Goal: Find specific page/section: Find specific page/section

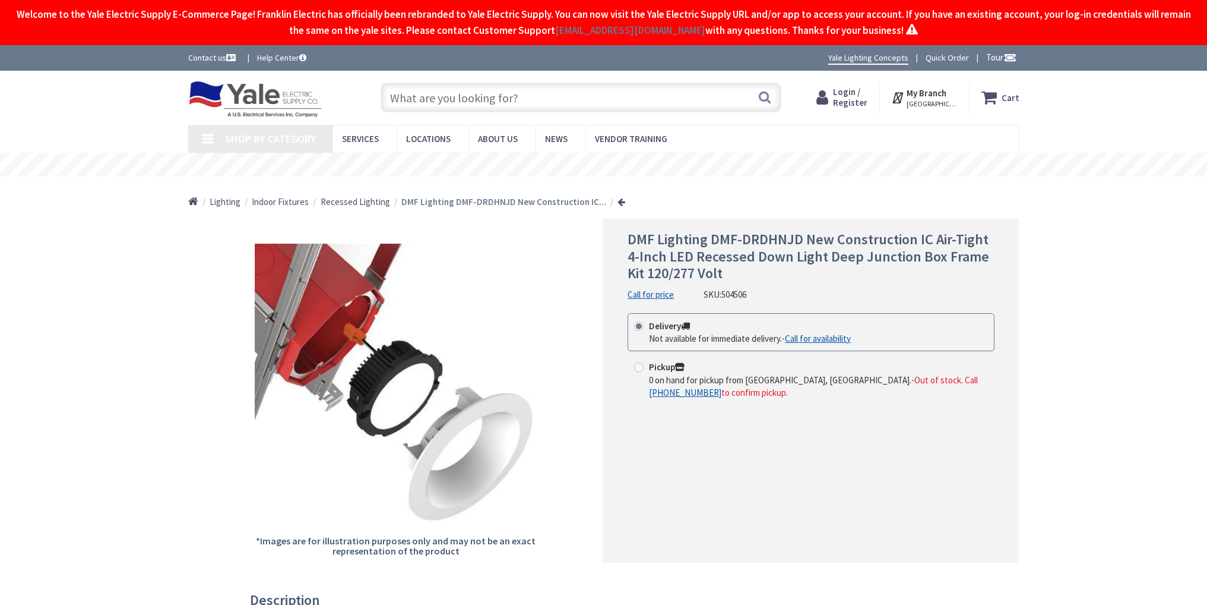
type input "[GEOGRAPHIC_DATA]"
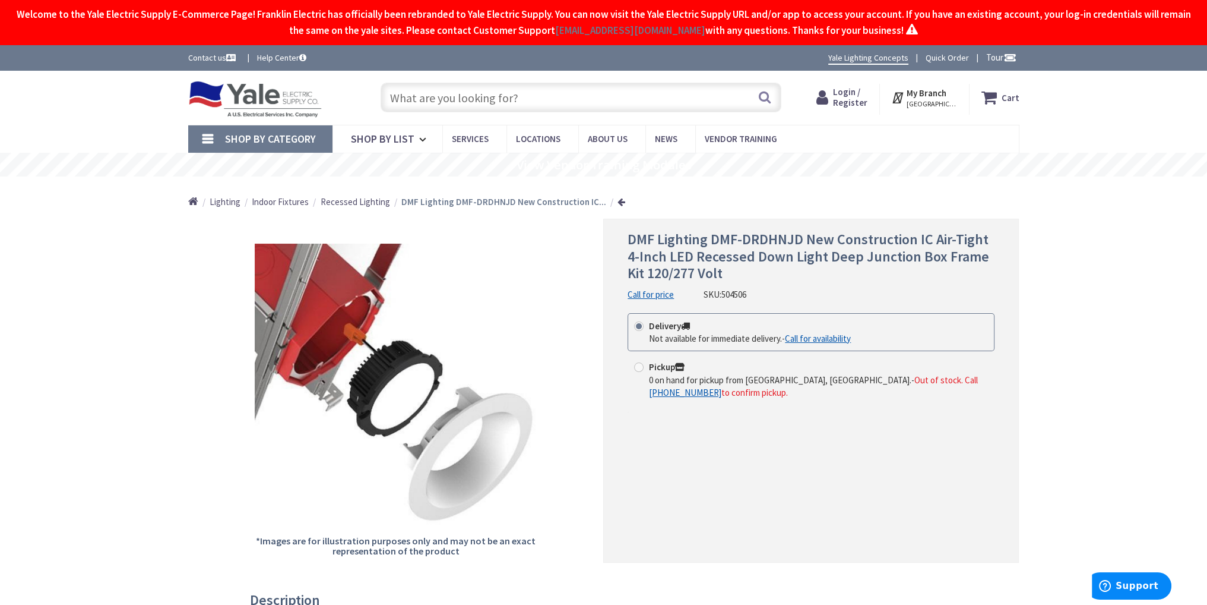
click at [452, 99] on input "text" at bounding box center [581, 98] width 401 height 30
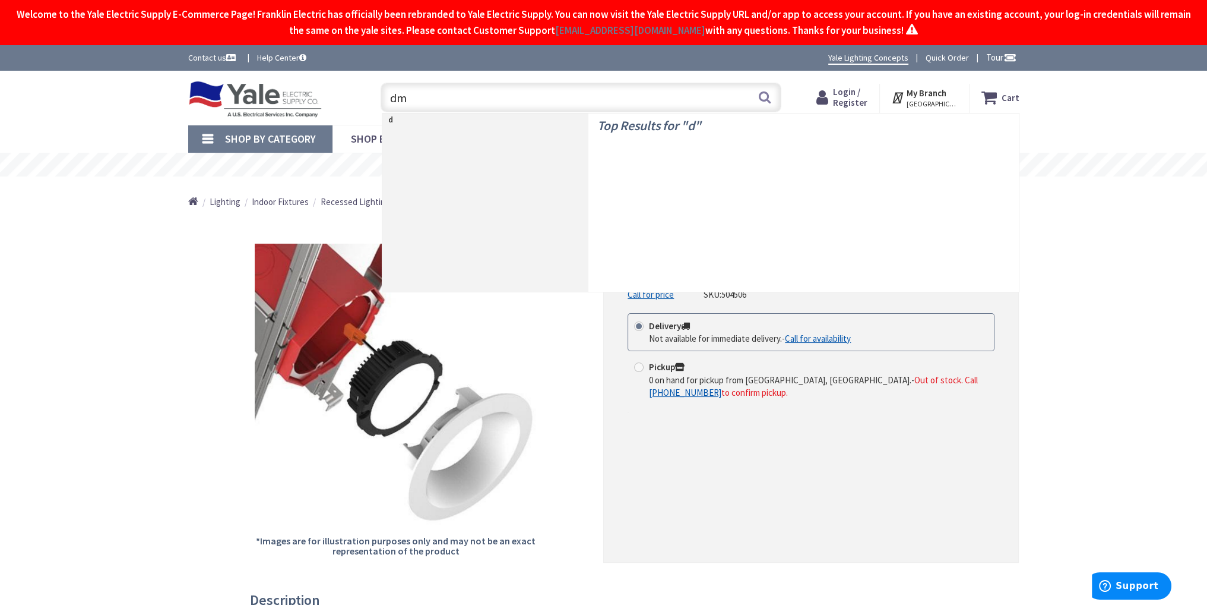
type input "dmf"
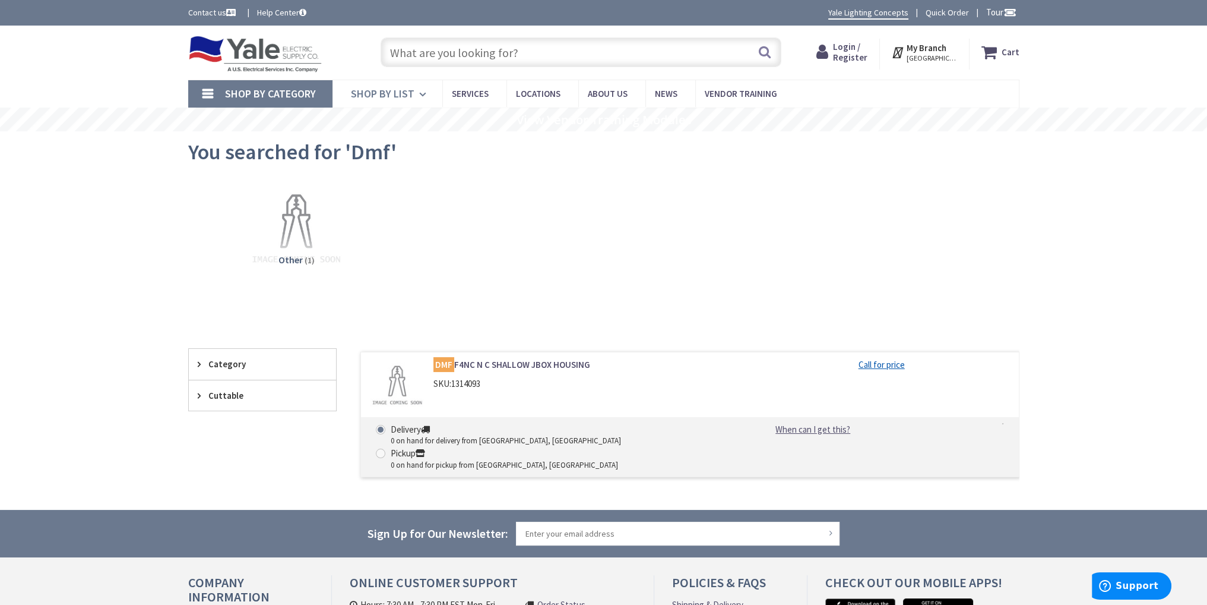
click at [419, 88] on icon at bounding box center [424, 94] width 11 height 26
click at [198, 97] on link "Shop By Category" at bounding box center [260, 93] width 144 height 27
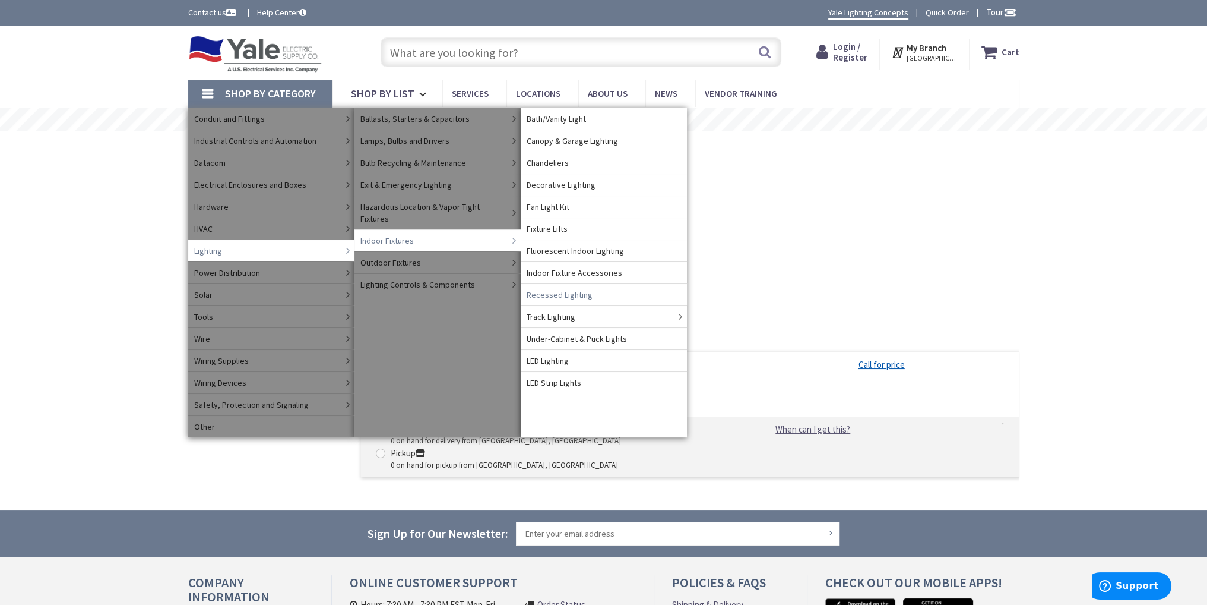
click at [562, 293] on span "Recessed Lighting" at bounding box center [560, 295] width 66 height 12
